Goal: Complete application form

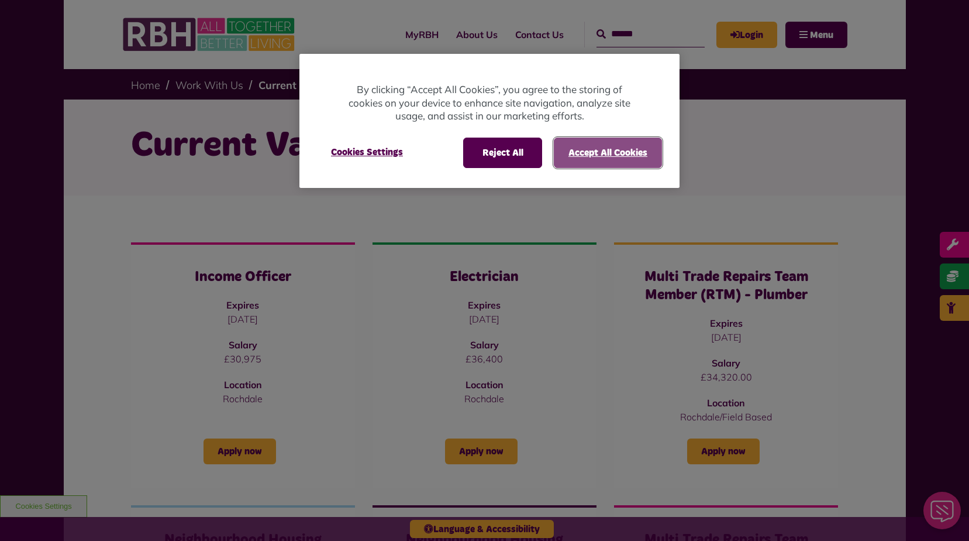
click at [621, 146] on button "Accept All Cookies" at bounding box center [608, 152] width 108 height 30
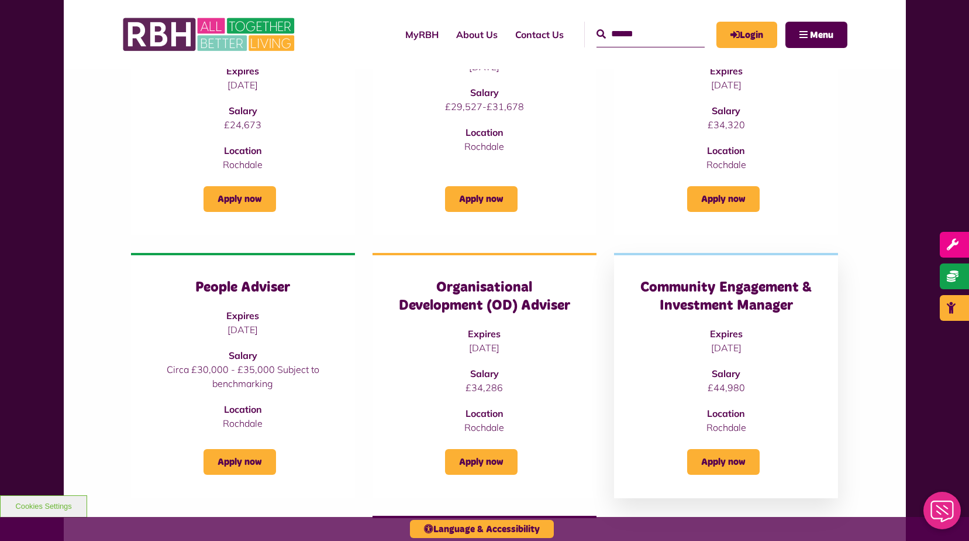
scroll to position [527, 0]
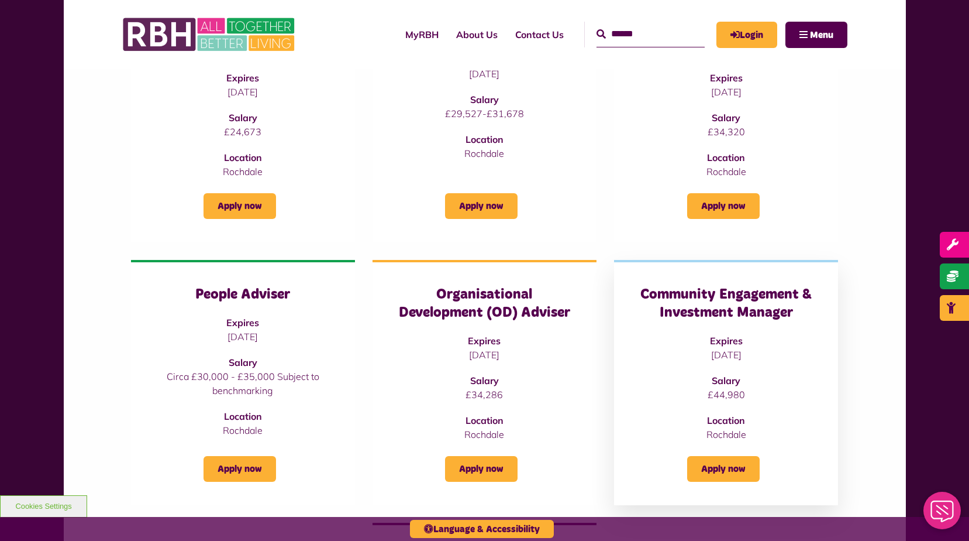
click at [745, 290] on h3 "Community Engagement & Investment Manager" at bounding box center [726, 304] width 177 height 36
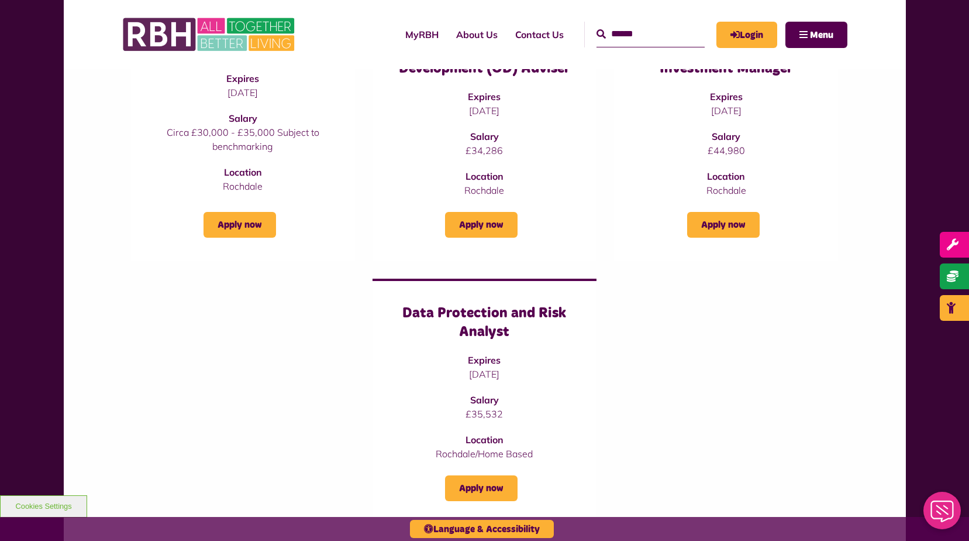
scroll to position [761, 0]
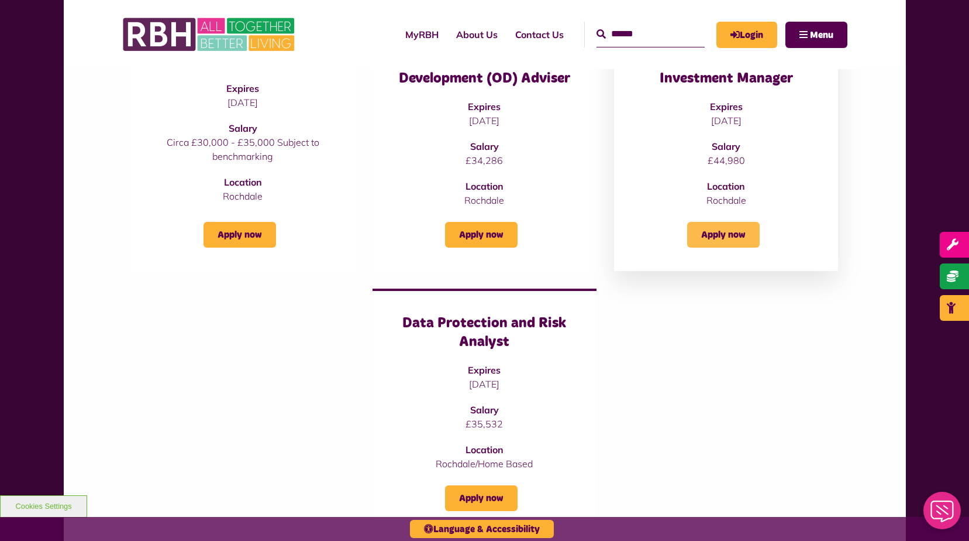
click at [727, 237] on link "Apply now" at bounding box center [723, 235] width 73 height 26
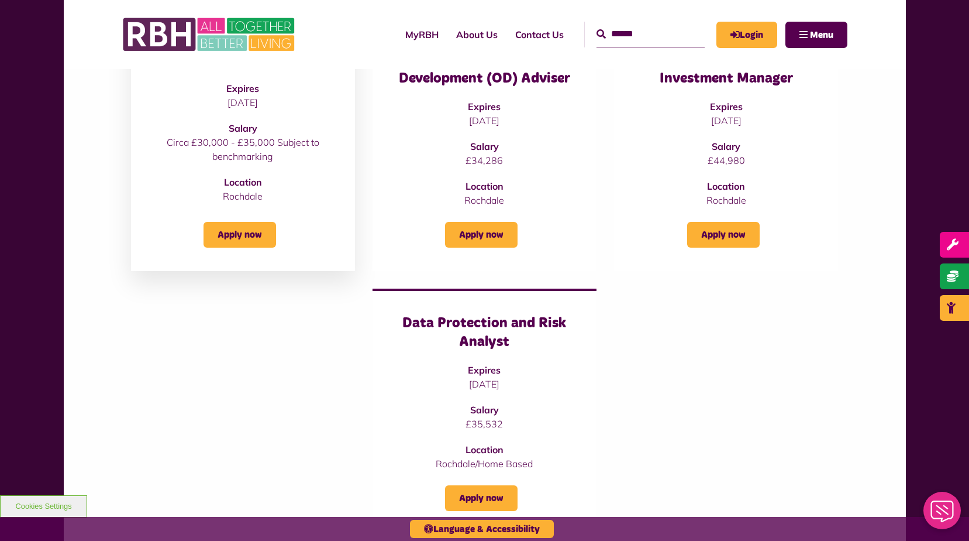
drag, startPoint x: 239, startPoint y: 123, endPoint x: 241, endPoint y: 137, distance: 13.6
click at [240, 123] on strong "Salary" at bounding box center [243, 128] width 29 height 12
click at [240, 230] on link "Apply now" at bounding box center [240, 235] width 73 height 26
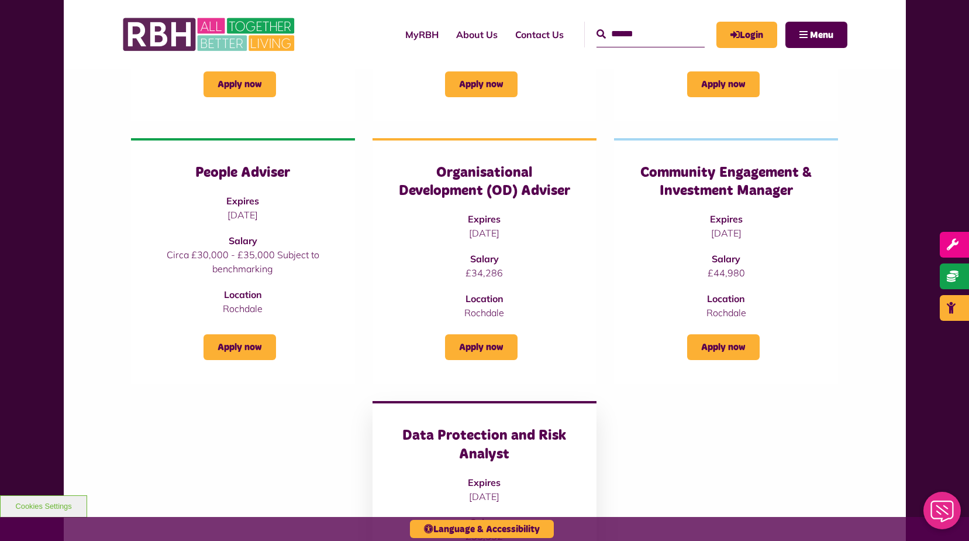
scroll to position [644, 0]
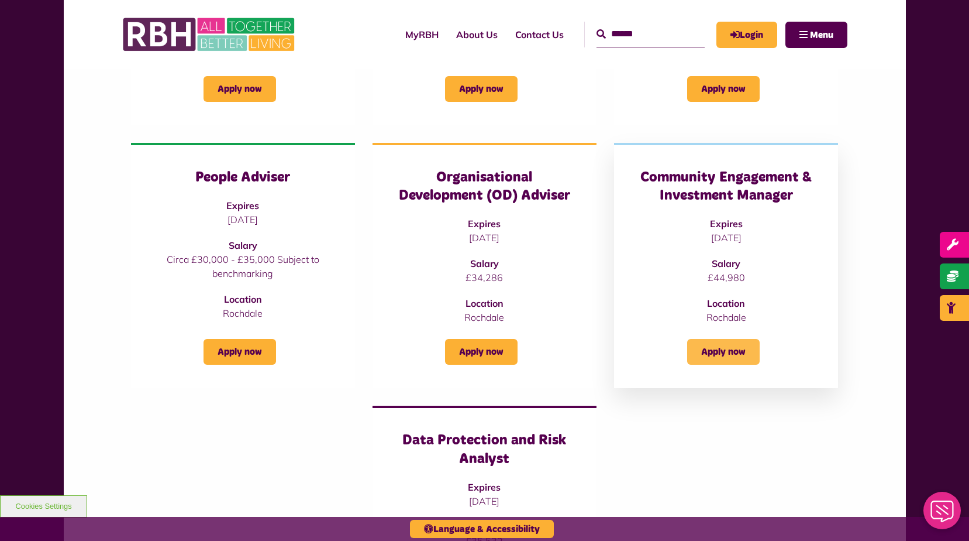
click at [733, 343] on link "Apply now" at bounding box center [723, 352] width 73 height 26
